Goal: Transaction & Acquisition: Purchase product/service

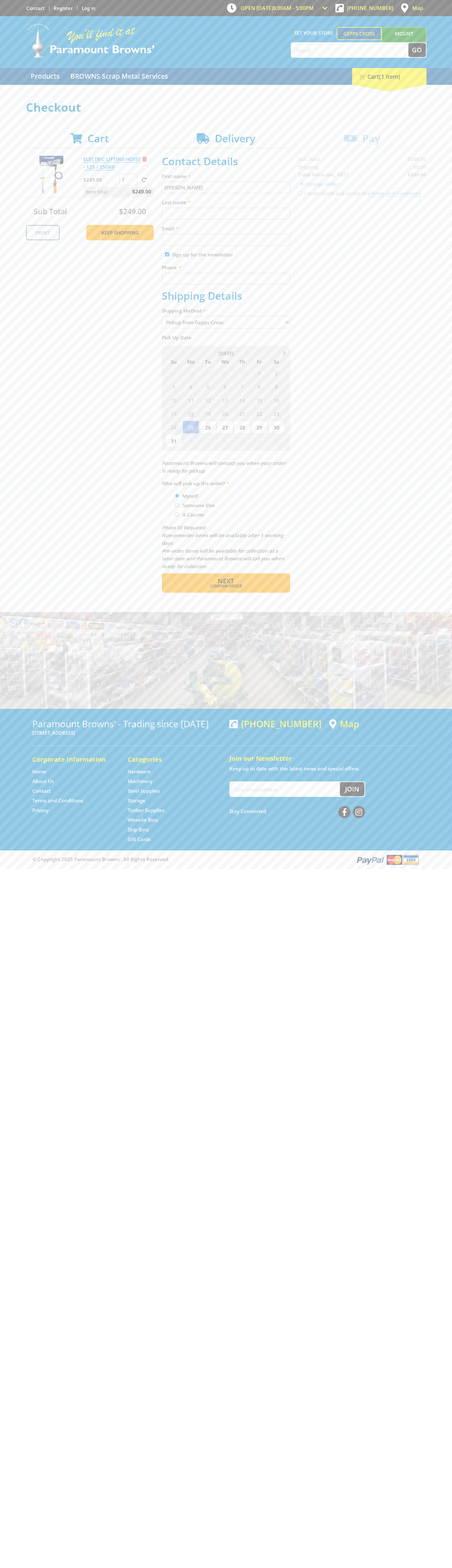
type input "[PERSON_NAME]"
type input "[EMAIL_ADDRESS][DOMAIN_NAME]"
type input "0293744000"
click at [226, 581] on span "Next" at bounding box center [226, 581] width 16 height 9
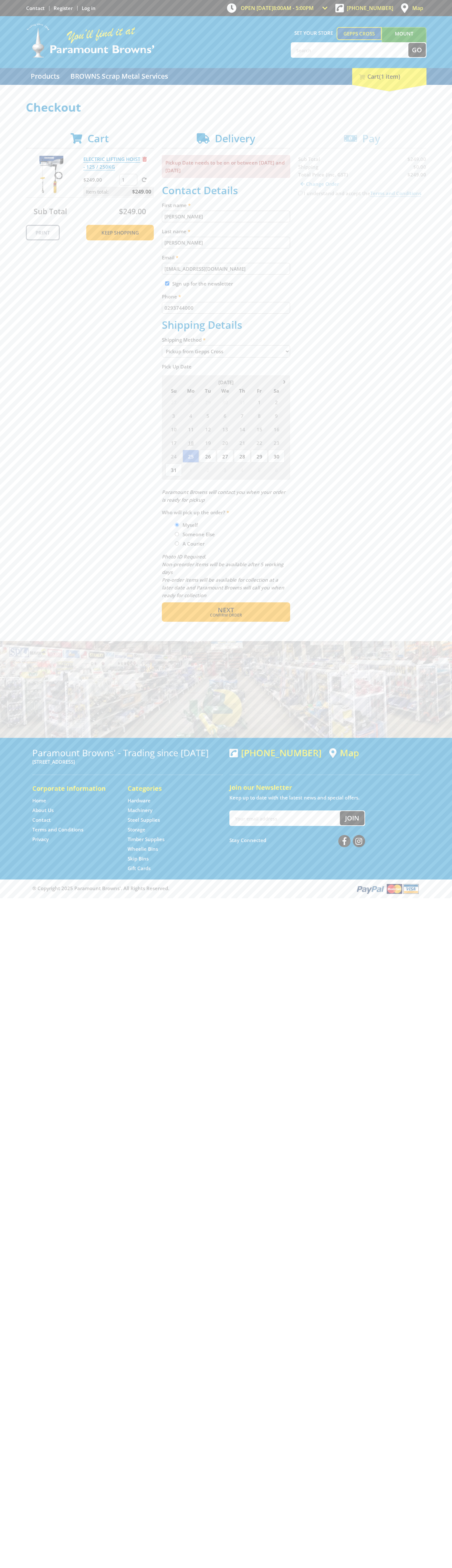
type input "[PERSON_NAME]"
click at [226, 616] on span "Confirm order" at bounding box center [226, 615] width 100 height 4
click at [226, 610] on span "Next" at bounding box center [226, 610] width 16 height 9
